Goal: Check status: Check status

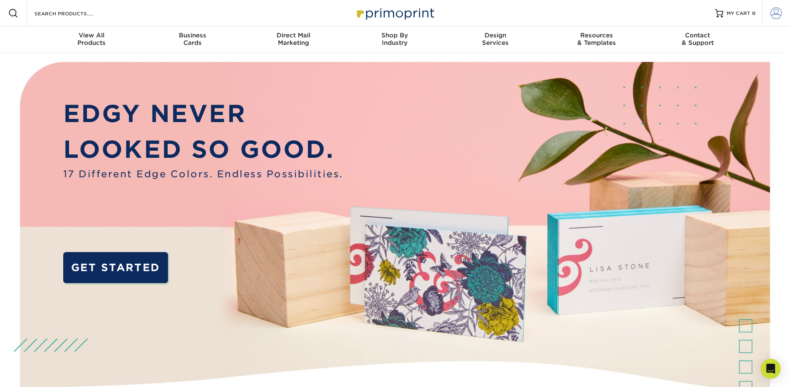
click at [776, 14] on span at bounding box center [776, 13] width 12 height 12
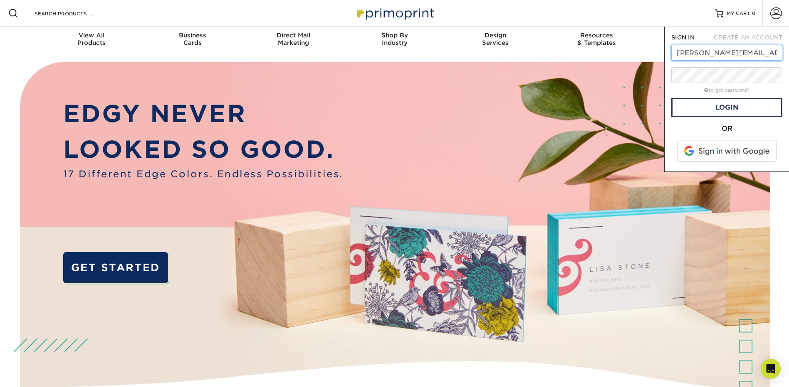
type input "[PERSON_NAME][EMAIL_ADDRESS][DOMAIN_NAME]"
click at [726, 104] on link "Login" at bounding box center [726, 107] width 111 height 19
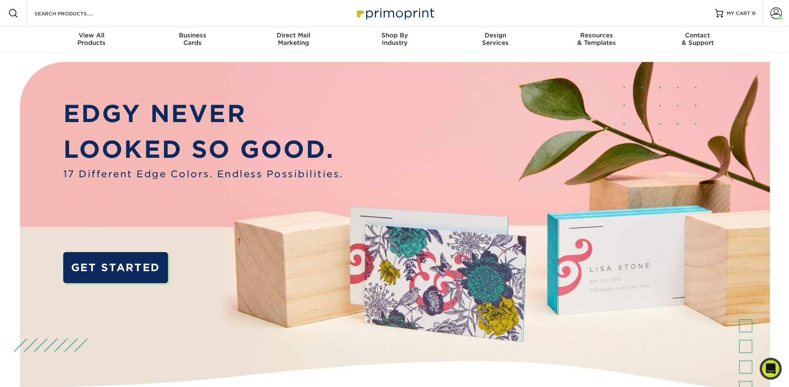
click at [773, 372] on icon "Open Intercom Messenger" at bounding box center [770, 369] width 10 height 11
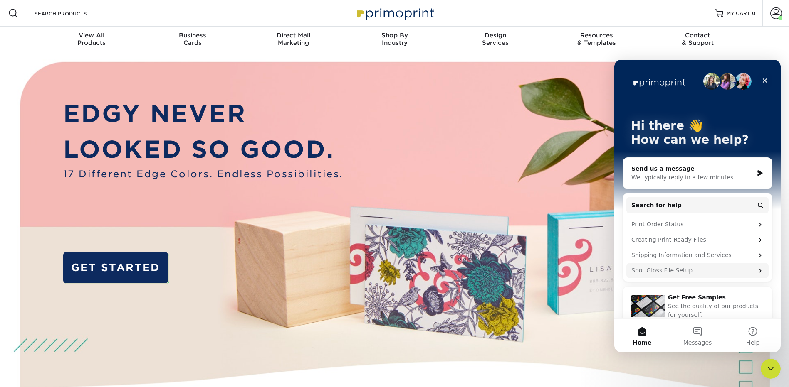
scroll to position [11, 0]
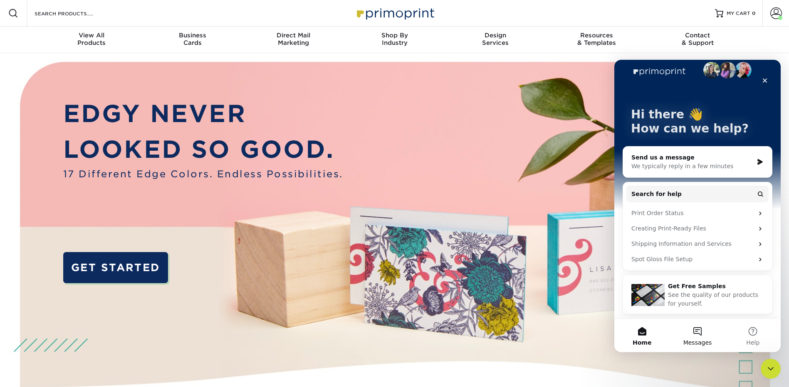
click at [700, 332] on button "Messages" at bounding box center [696, 335] width 55 height 33
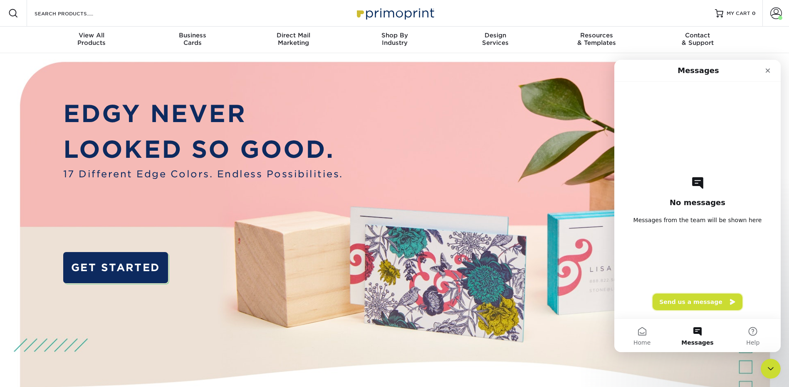
click at [691, 300] on button "Send us a message" at bounding box center [697, 302] width 90 height 17
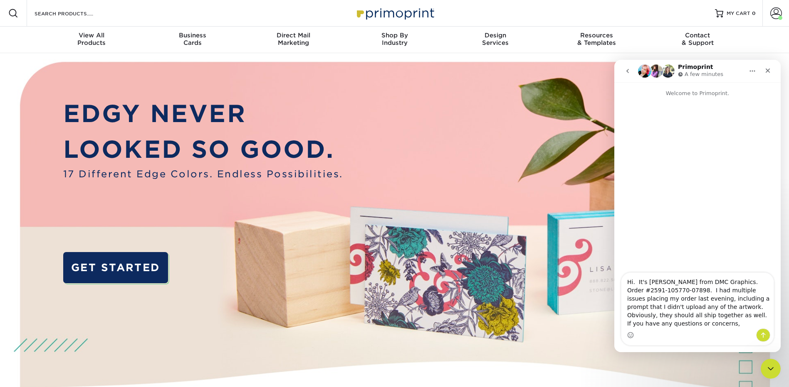
scroll to position [0, 0]
type textarea "Hi. It's Donna from DMC Graphics. Order #2591-105770-07898. I had multiple issu…"
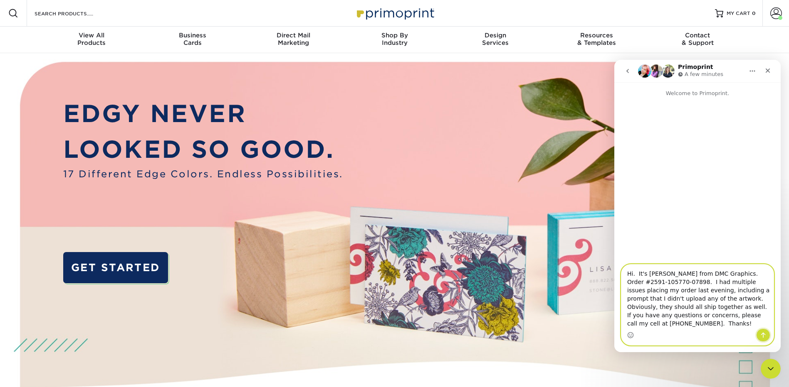
click at [762, 336] on icon "Send a message…" at bounding box center [763, 335] width 7 height 7
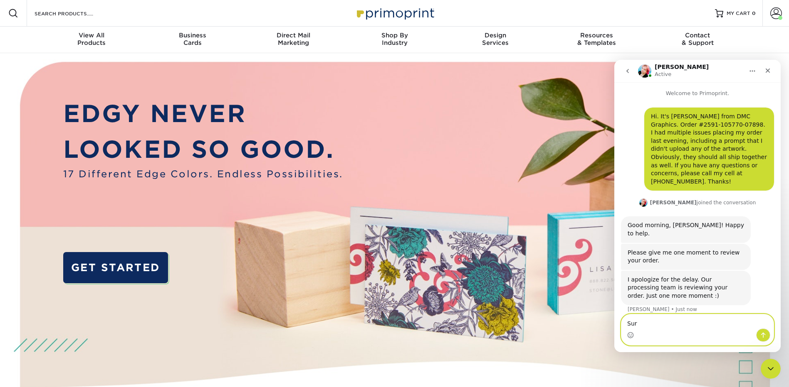
type textarea "Sure"
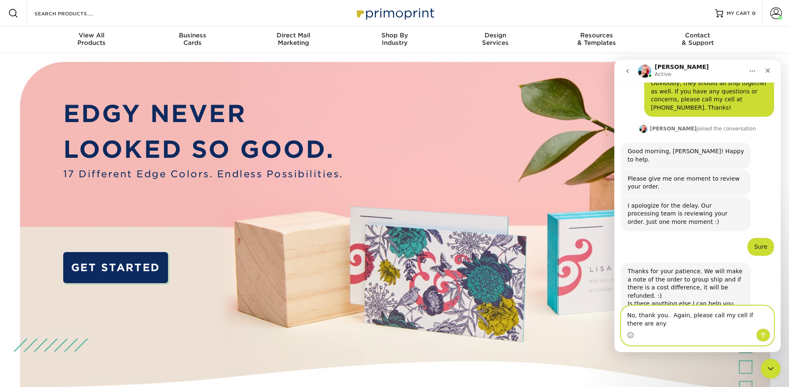
scroll to position [82, 0]
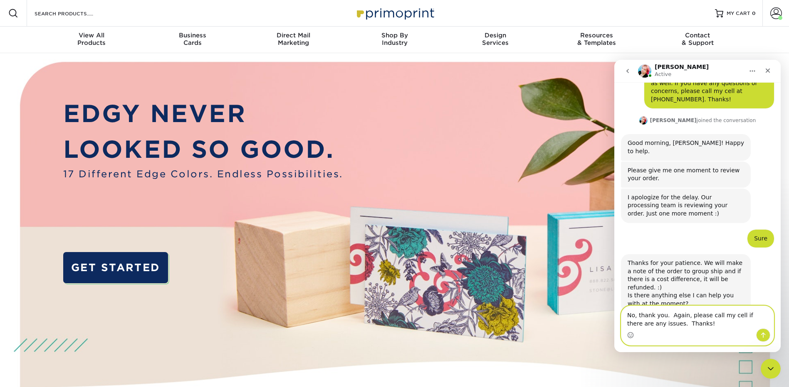
type textarea "No, thank you. Again, please call my cell if there are any issues. Thanks!"
click at [768, 338] on button "Send a message…" at bounding box center [763, 335] width 14 height 13
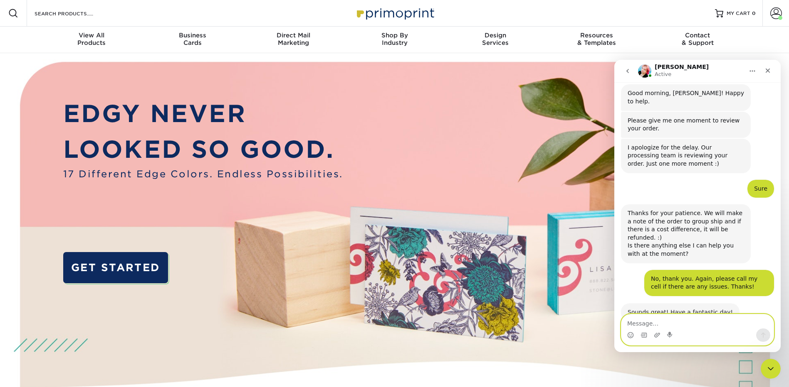
scroll to position [132, 0]
type textarea "You as well!"
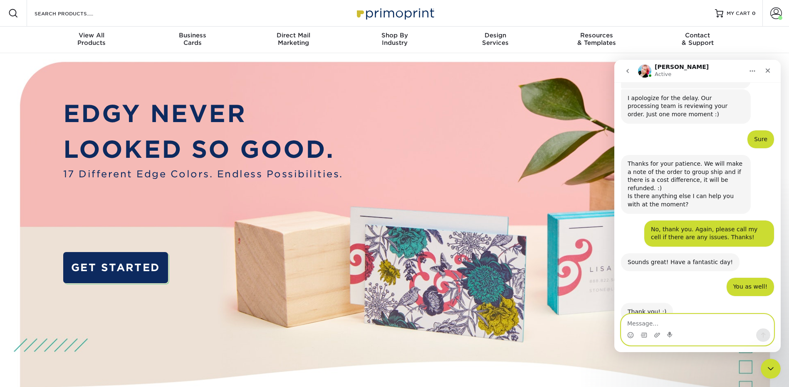
scroll to position [181, 0]
click at [770, 68] on icon "Close" at bounding box center [767, 70] width 7 height 7
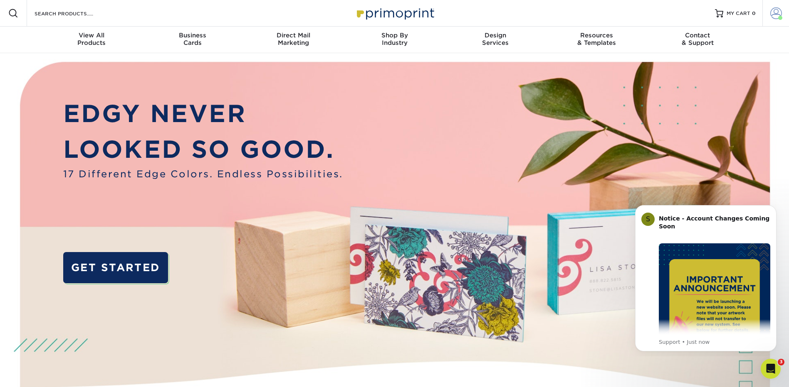
click at [773, 15] on span at bounding box center [776, 13] width 12 height 12
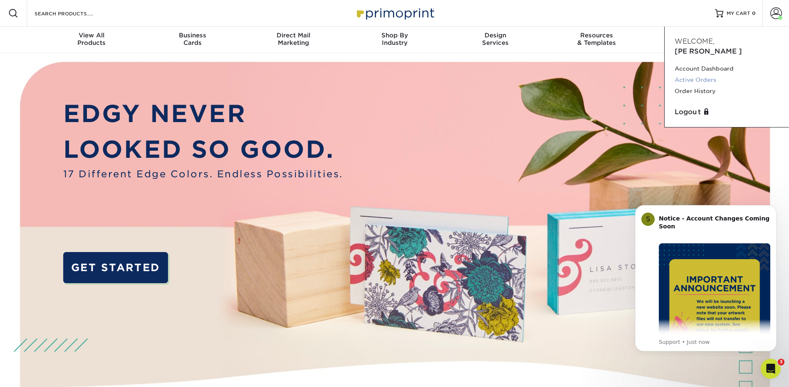
click at [706, 74] on link "Active Orders" at bounding box center [726, 79] width 104 height 11
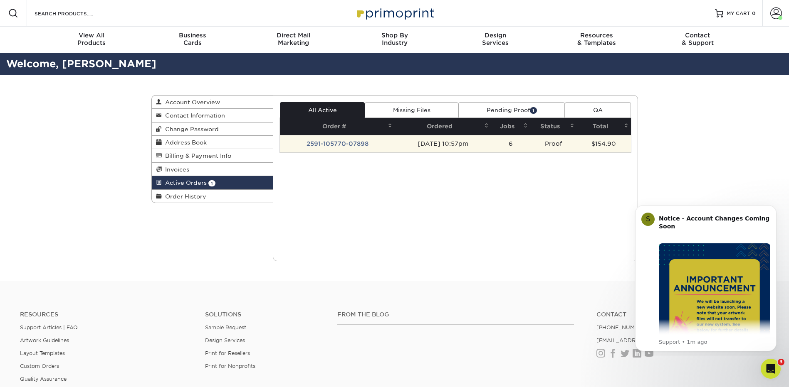
click at [333, 141] on td "2591-105770-07898" at bounding box center [337, 143] width 115 height 17
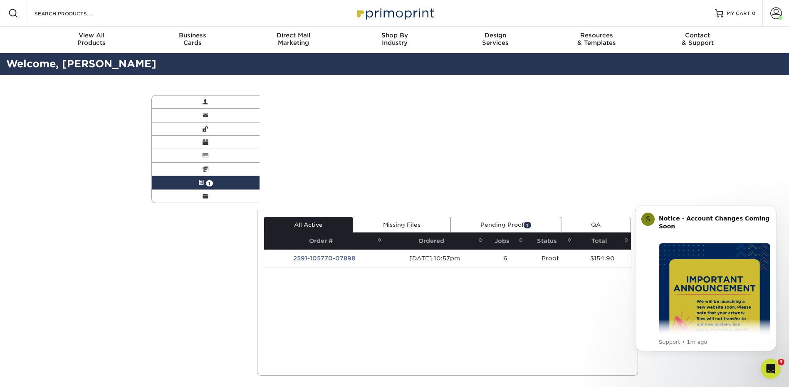
click at [334, 141] on div "Active Orders Account Overview Contact Information Change Password Address Book…" at bounding box center [394, 235] width 499 height 321
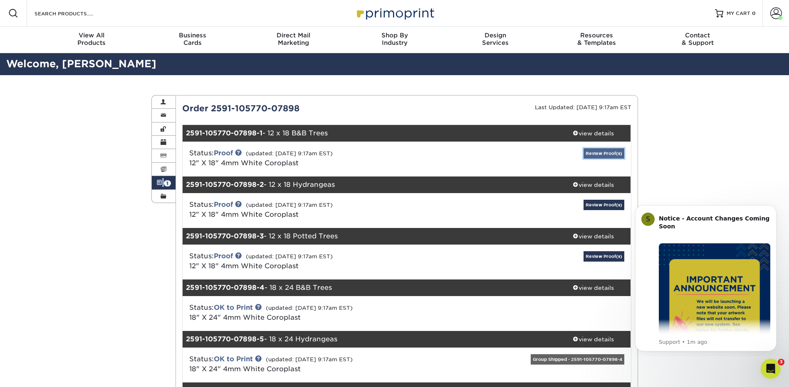
click at [597, 154] on link "Review Proof(s)" at bounding box center [603, 153] width 41 height 10
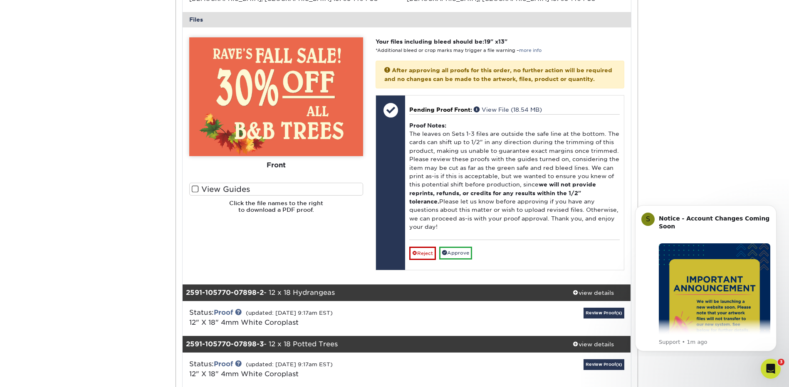
scroll to position [374, 0]
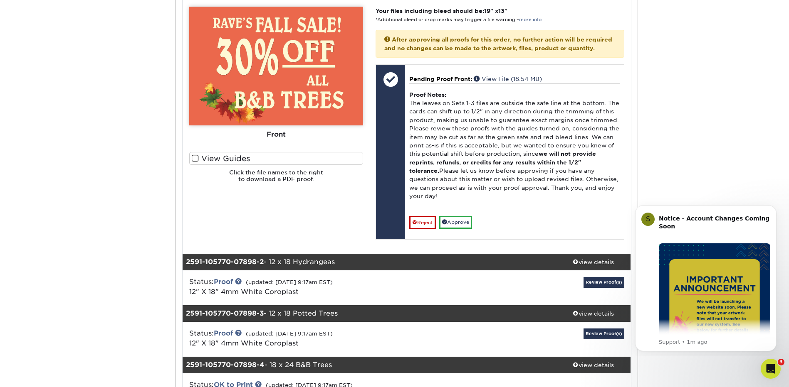
click at [281, 155] on label "View Guides" at bounding box center [276, 158] width 174 height 13
click at [0, 0] on input "View Guides" at bounding box center [0, 0] width 0 height 0
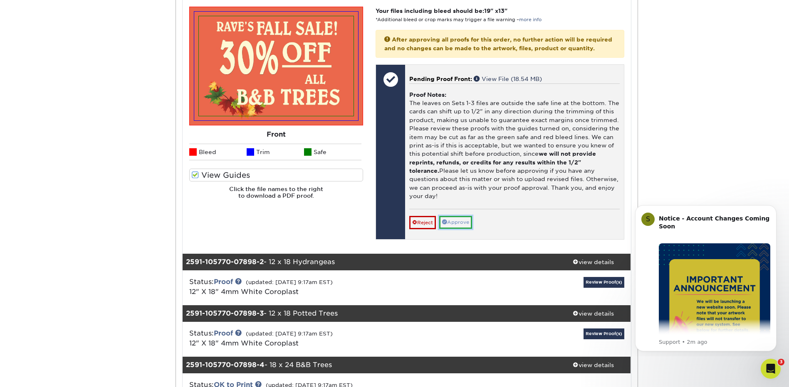
click at [456, 220] on link "Approve" at bounding box center [455, 222] width 33 height 13
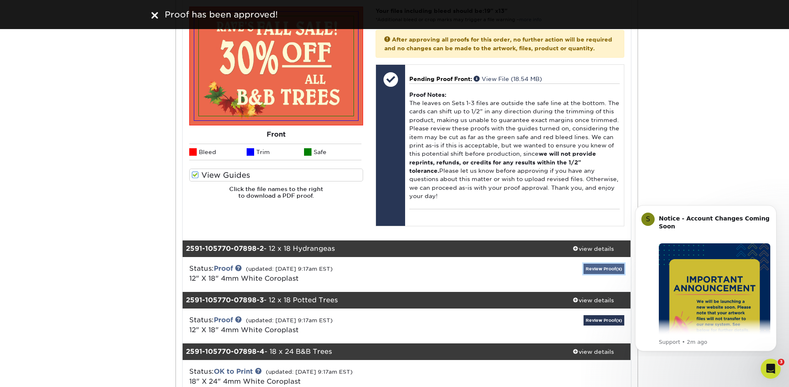
click at [595, 269] on link "Review Proof(s)" at bounding box center [603, 269] width 41 height 10
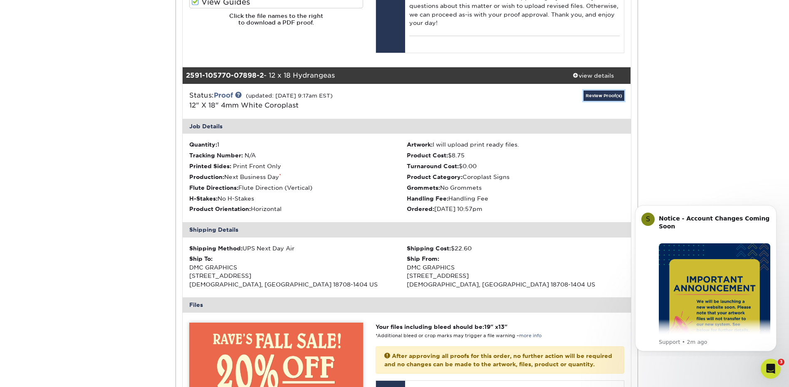
scroll to position [624, 0]
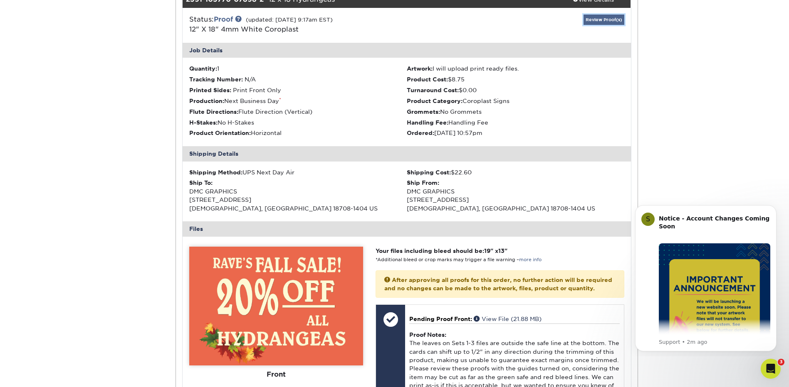
click at [593, 20] on link "Review Proof(s)" at bounding box center [603, 20] width 41 height 10
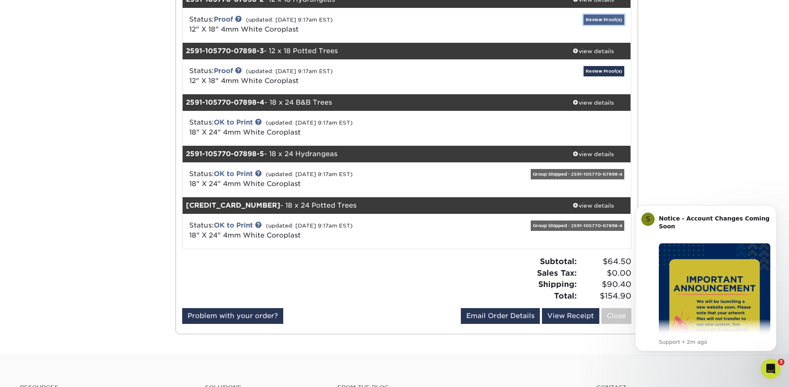
click at [593, 20] on link "Review Proof(s)" at bounding box center [603, 20] width 41 height 10
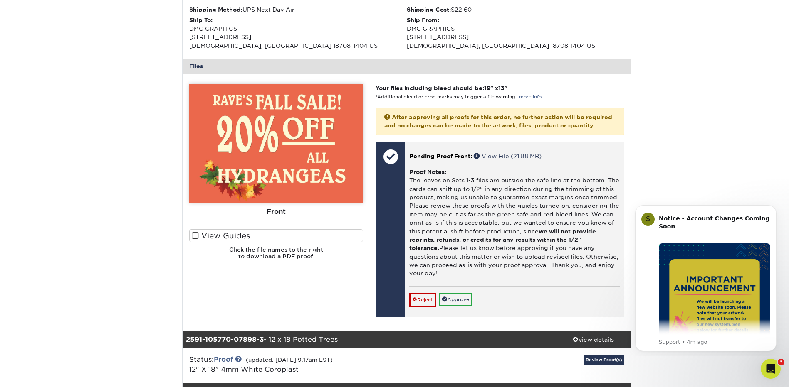
scroll to position [790, 0]
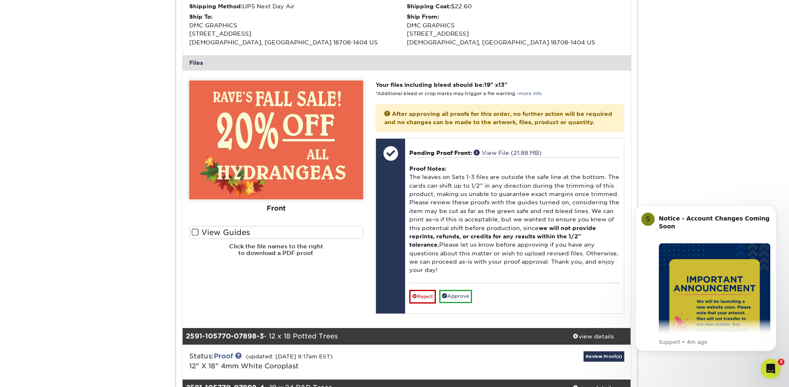
click at [216, 229] on label "View Guides" at bounding box center [276, 232] width 174 height 13
click at [0, 0] on input "View Guides" at bounding box center [0, 0] width 0 height 0
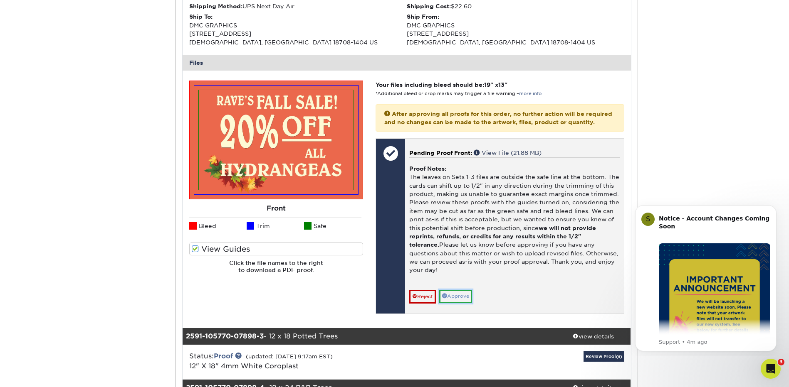
click at [462, 293] on link "Approve" at bounding box center [455, 296] width 33 height 13
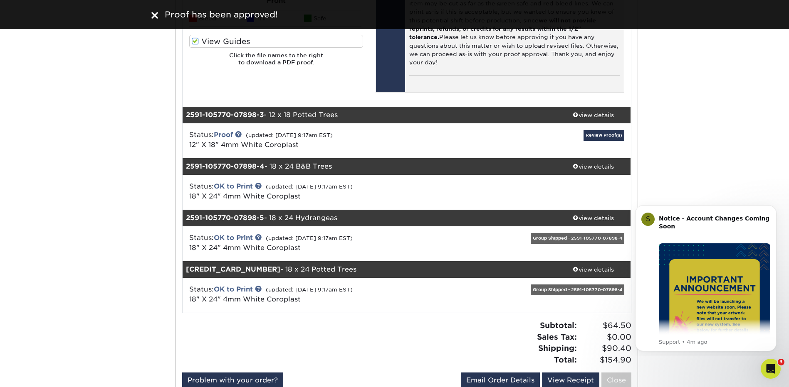
scroll to position [1039, 0]
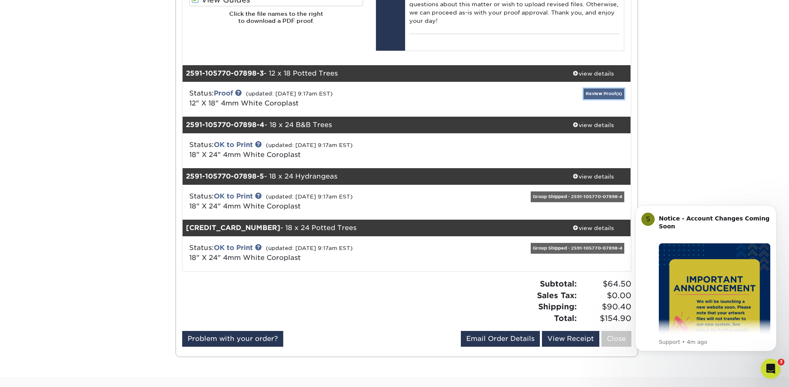
click at [598, 93] on link "Review Proof(s)" at bounding box center [603, 94] width 41 height 10
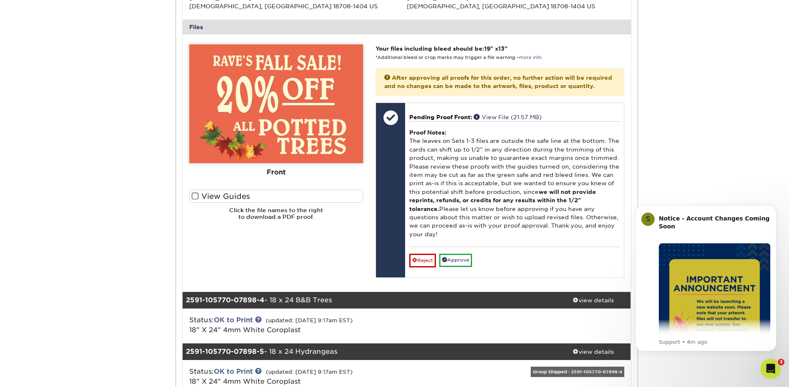
scroll to position [1330, 0]
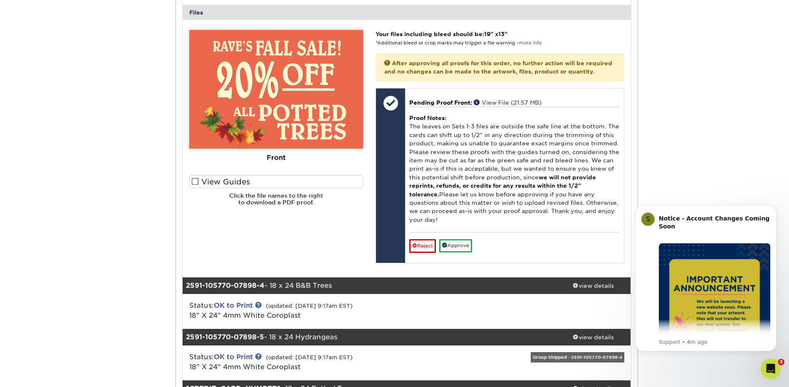
click at [194, 181] on span at bounding box center [195, 182] width 7 height 8
click at [0, 0] on input "View Guides" at bounding box center [0, 0] width 0 height 0
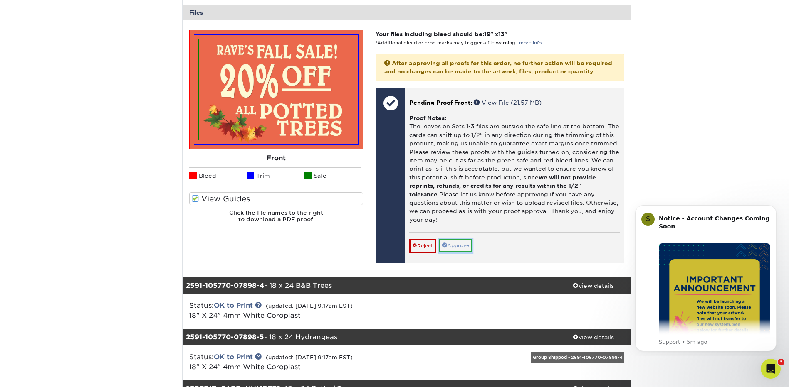
click at [459, 244] on link "Approve" at bounding box center [455, 245] width 33 height 13
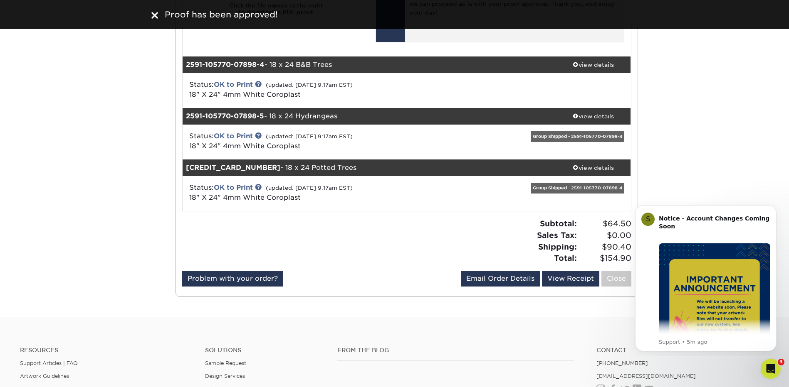
scroll to position [1538, 0]
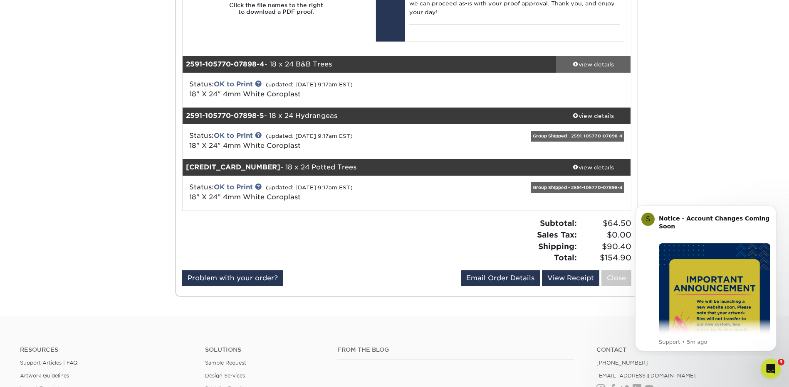
click at [598, 64] on div "view details" at bounding box center [593, 64] width 75 height 8
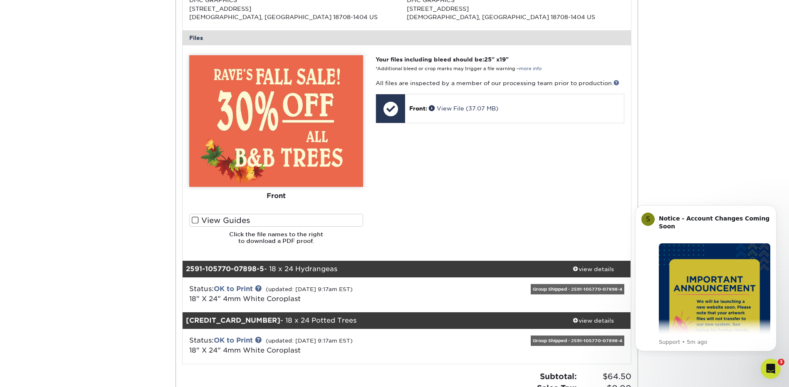
scroll to position [1788, 0]
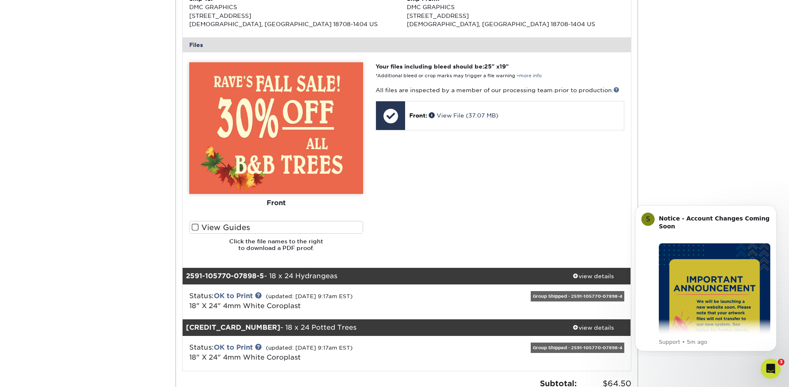
click at [224, 225] on label "View Guides" at bounding box center [276, 227] width 174 height 13
click at [0, 0] on input "View Guides" at bounding box center [0, 0] width 0 height 0
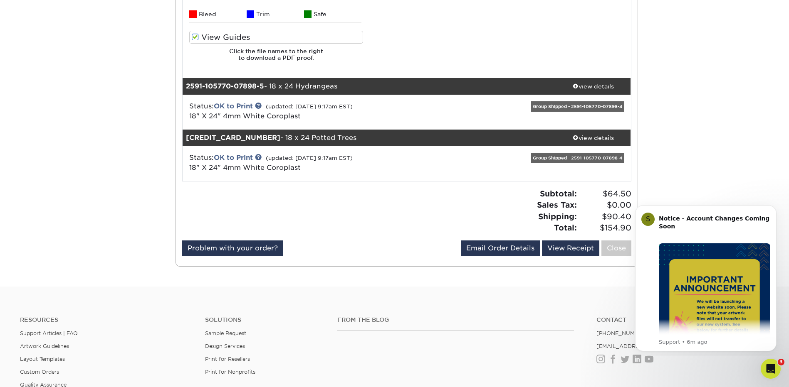
scroll to position [1996, 0]
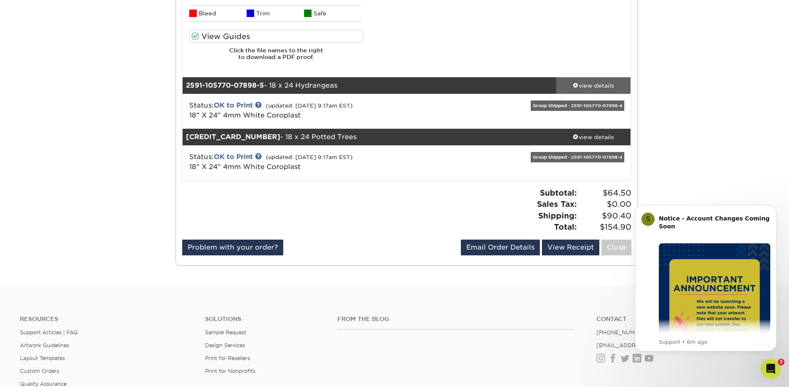
click at [597, 83] on div "view details" at bounding box center [593, 85] width 75 height 8
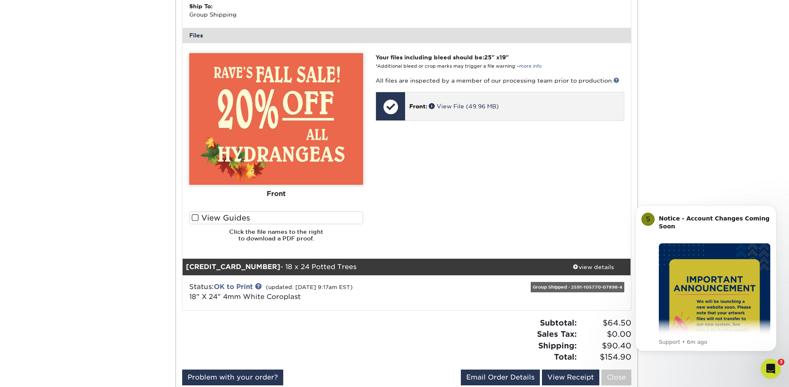
scroll to position [2287, 0]
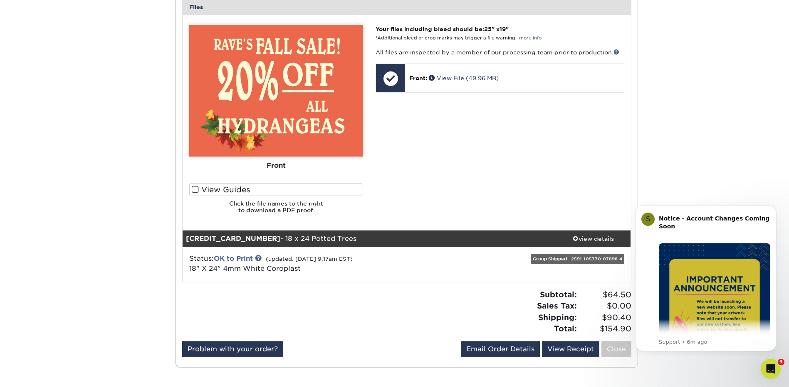
click at [240, 190] on label "View Guides" at bounding box center [276, 189] width 174 height 13
click at [0, 0] on input "View Guides" at bounding box center [0, 0] width 0 height 0
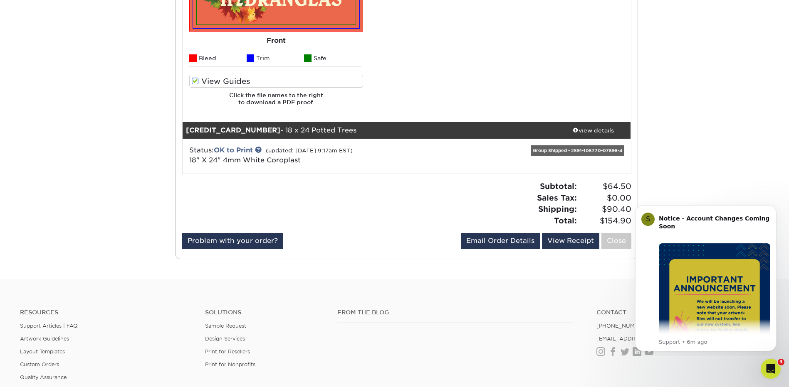
scroll to position [2453, 0]
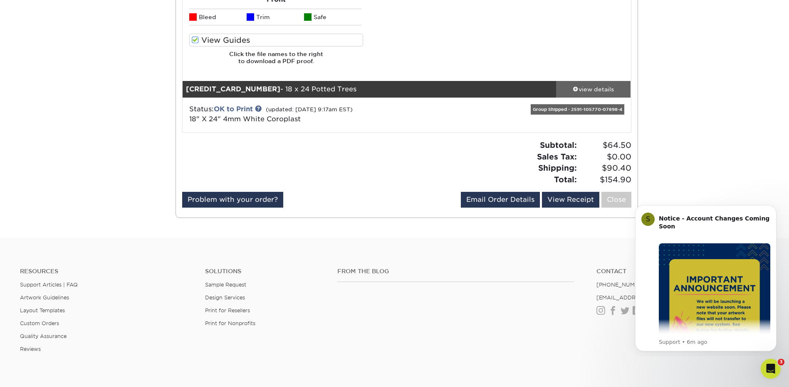
click at [587, 86] on div "view details" at bounding box center [593, 89] width 75 height 8
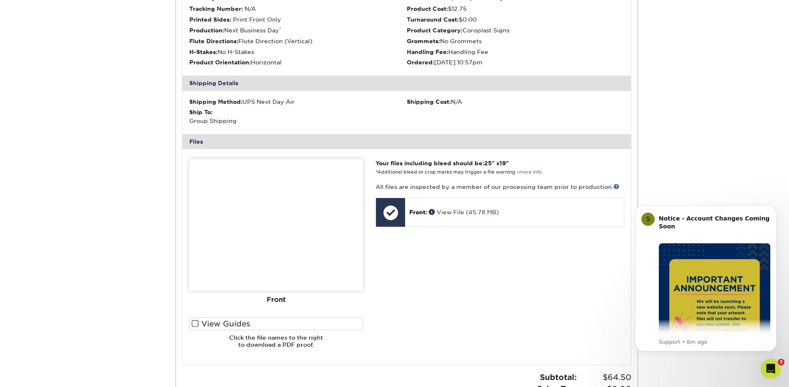
scroll to position [2619, 0]
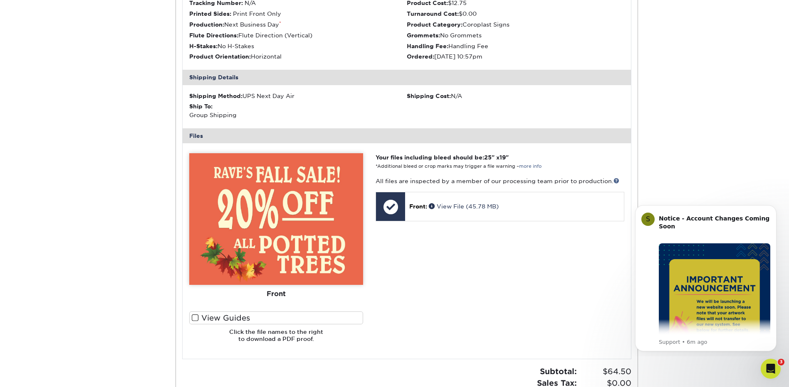
click at [270, 316] on label "View Guides" at bounding box center [276, 318] width 174 height 13
click at [0, 0] on input "View Guides" at bounding box center [0, 0] width 0 height 0
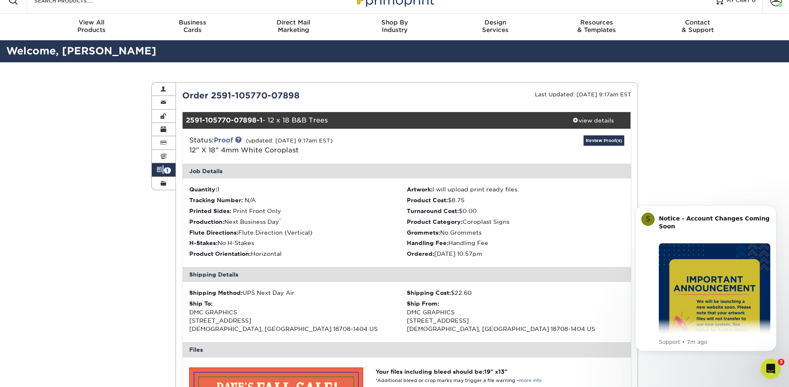
scroll to position [0, 0]
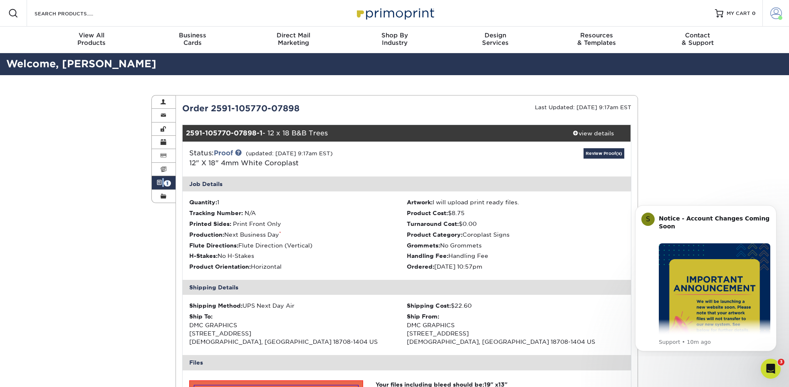
click at [774, 14] on span at bounding box center [776, 13] width 12 height 12
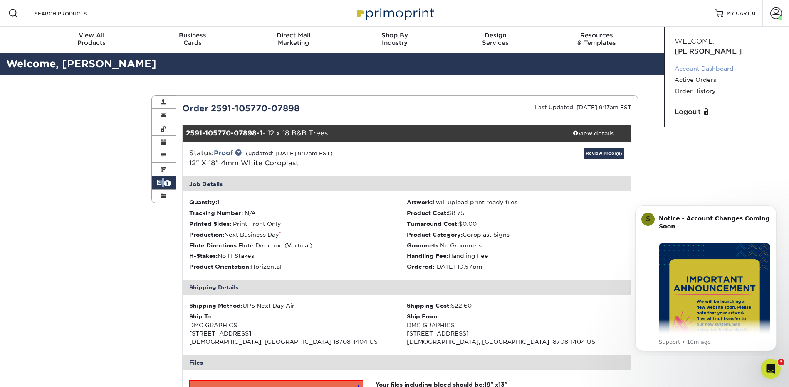
click at [681, 63] on link "Account Dashboard" at bounding box center [726, 68] width 104 height 11
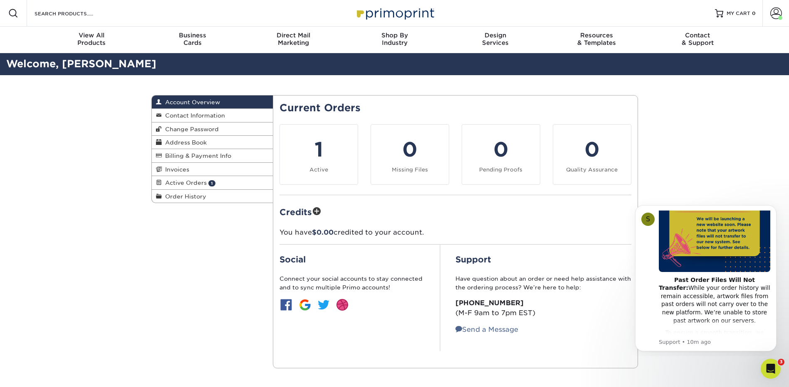
scroll to position [83, 0]
click at [695, 115] on div "Account Overview Account Overview Contact Information Change Password Address B…" at bounding box center [394, 231] width 789 height 313
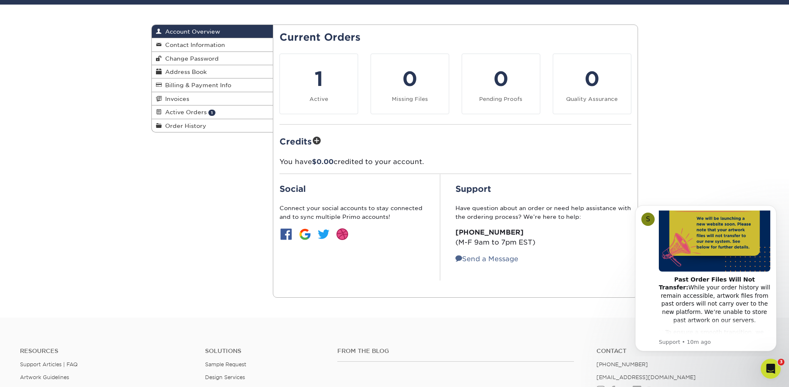
scroll to position [42, 0]
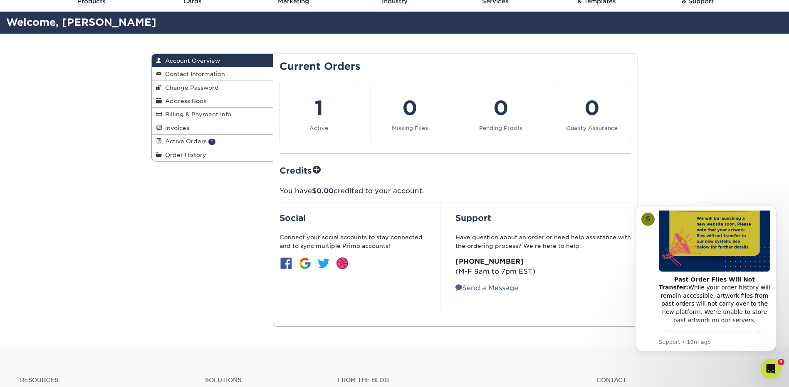
click at [193, 142] on span "Active Orders" at bounding box center [184, 141] width 45 height 7
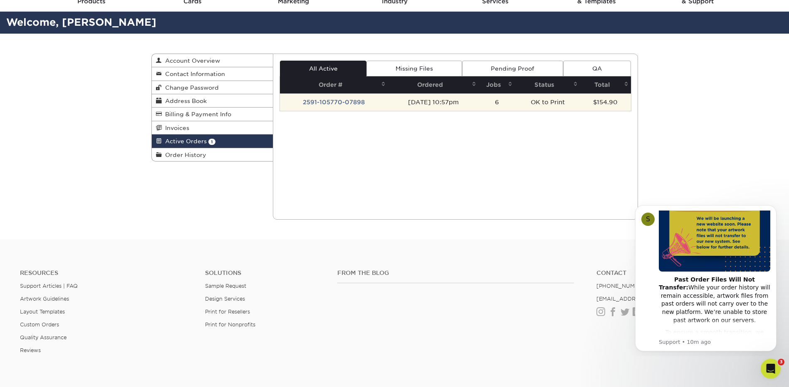
click at [321, 99] on td "2591-105770-07898" at bounding box center [334, 102] width 108 height 17
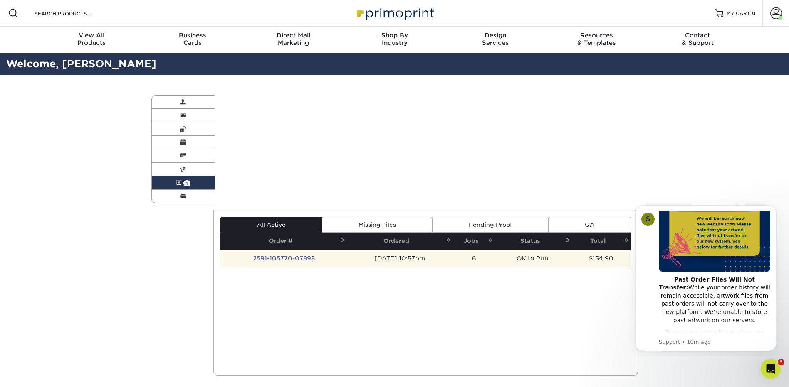
click at [321, 99] on div "Active Orders Account Overview Contact Information Change Password Address Book…" at bounding box center [394, 235] width 499 height 321
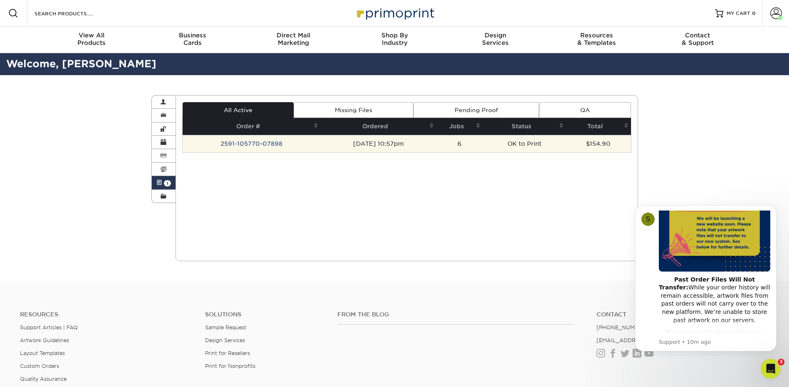
click at [321, 99] on div "Current Orders 1 Active 0 Missing Files" at bounding box center [406, 178] width 462 height 166
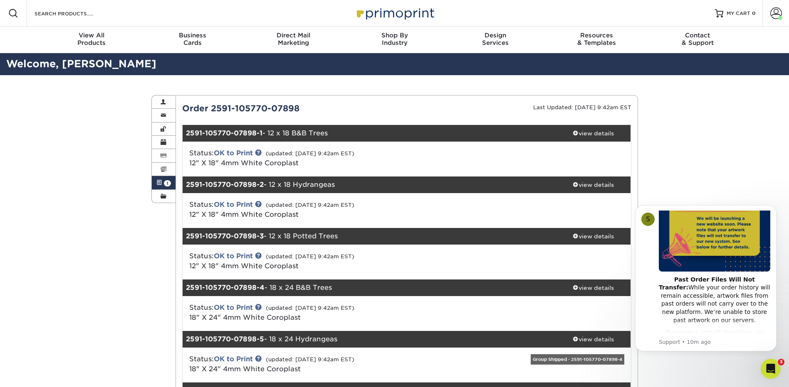
click at [710, 132] on div "Active Orders Account Overview Contact Information Change Password Address Book…" at bounding box center [394, 307] width 789 height 465
click at [503, 7] on div "Resources Menu Search Products Account Welcome, DONNA Account Dashboard Active …" at bounding box center [394, 13] width 789 height 27
click at [775, 10] on span at bounding box center [776, 13] width 12 height 12
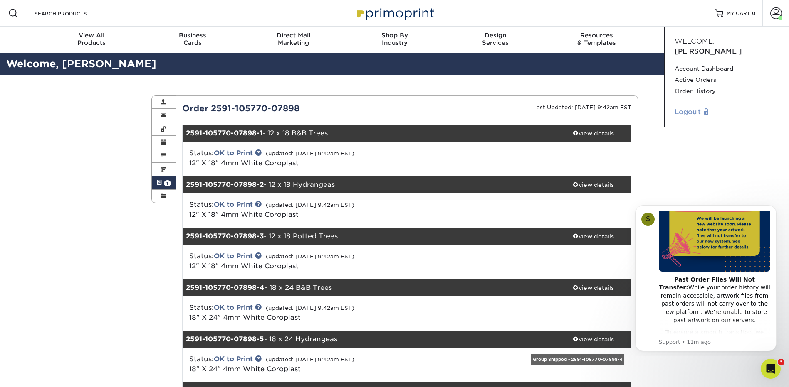
click at [691, 107] on link "Logout" at bounding box center [726, 112] width 104 height 10
